Goal: Task Accomplishment & Management: Manage account settings

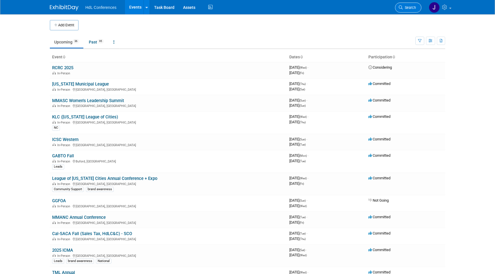
click at [404, 3] on link "Search" at bounding box center [408, 8] width 26 height 10
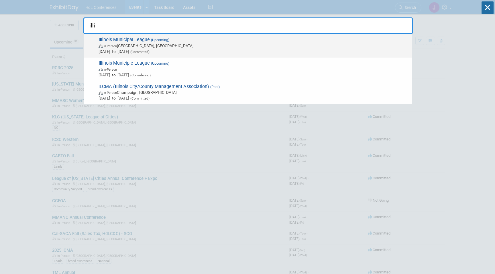
type input "illi"
click at [205, 48] on span "In-Person [GEOGRAPHIC_DATA], [GEOGRAPHIC_DATA]" at bounding box center [253, 46] width 311 height 6
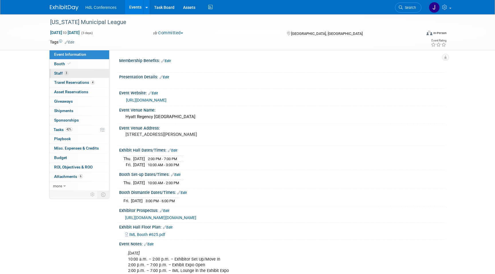
click at [77, 77] on link "3 Staff 3" at bounding box center [80, 73] width 60 height 9
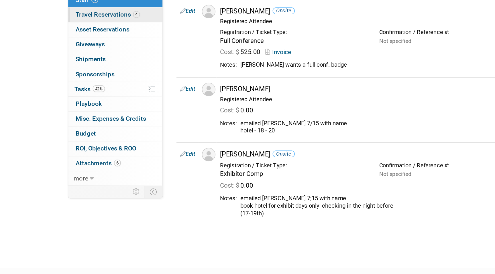
click at [85, 80] on span "Travel Reservations 4" at bounding box center [74, 82] width 41 height 5
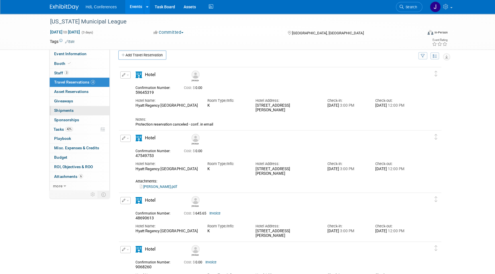
scroll to position [7, 0]
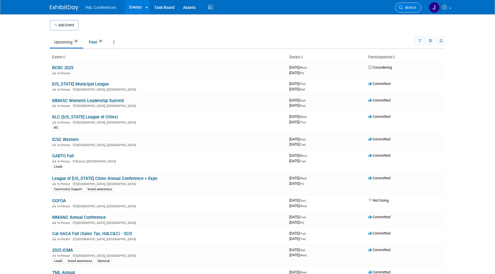
click at [407, 10] on link "Search" at bounding box center [408, 8] width 26 height 10
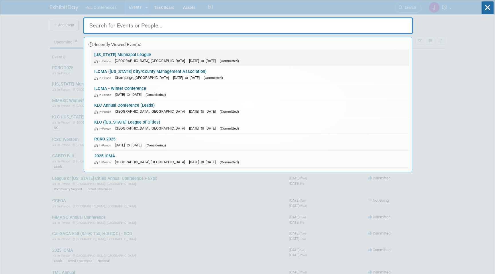
click at [269, 62] on div "In-Person Chicago, IL Sep 18, 2025 to Sep 20, 2025 (Committed)" at bounding box center [250, 61] width 312 height 6
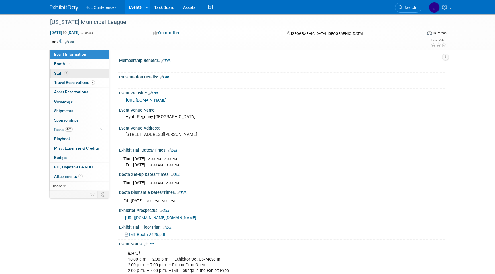
click at [54, 74] on span "Staff 3" at bounding box center [61, 73] width 14 height 5
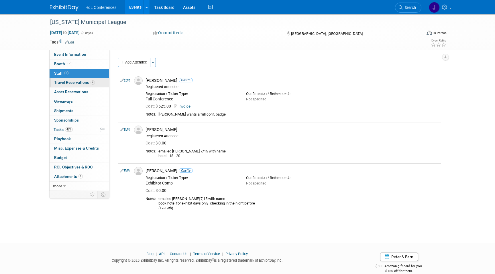
click at [64, 82] on span "Travel Reservations 4" at bounding box center [74, 82] width 41 height 5
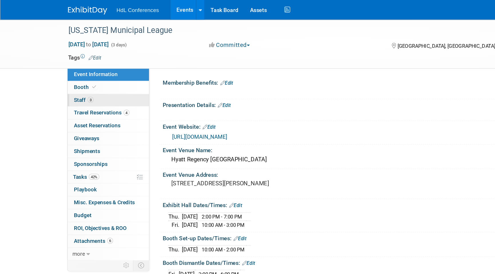
click at [81, 69] on link "3 Staff 3" at bounding box center [80, 73] width 60 height 9
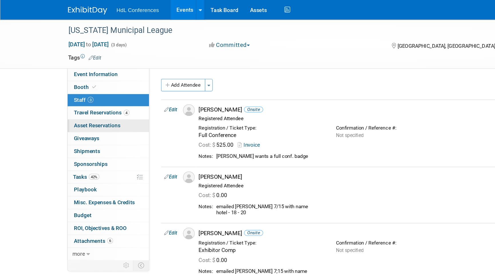
click at [86, 88] on link "0 Asset Reservations 0" at bounding box center [80, 92] width 60 height 9
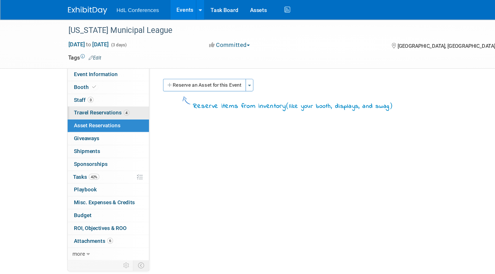
click at [96, 81] on link "4 Travel Reservations 4" at bounding box center [80, 82] width 60 height 9
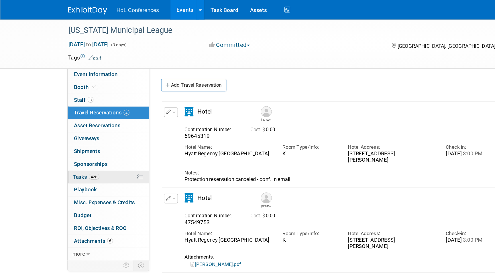
click at [78, 130] on link "42% Tasks 42%" at bounding box center [80, 129] width 60 height 9
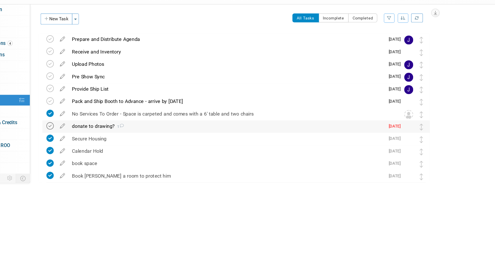
click at [126, 154] on icon at bounding box center [126, 151] width 6 height 6
